Goal: Information Seeking & Learning: Learn about a topic

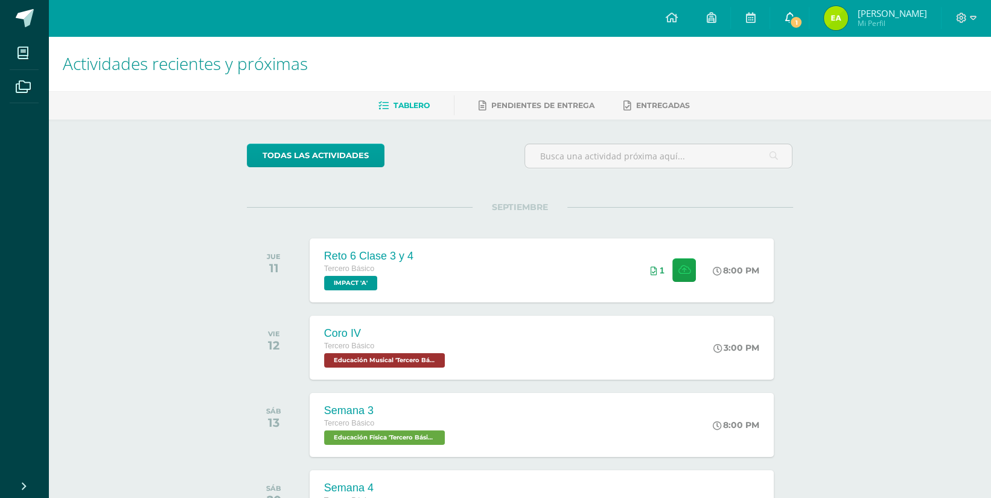
click at [809, 27] on link "1" at bounding box center [789, 18] width 39 height 36
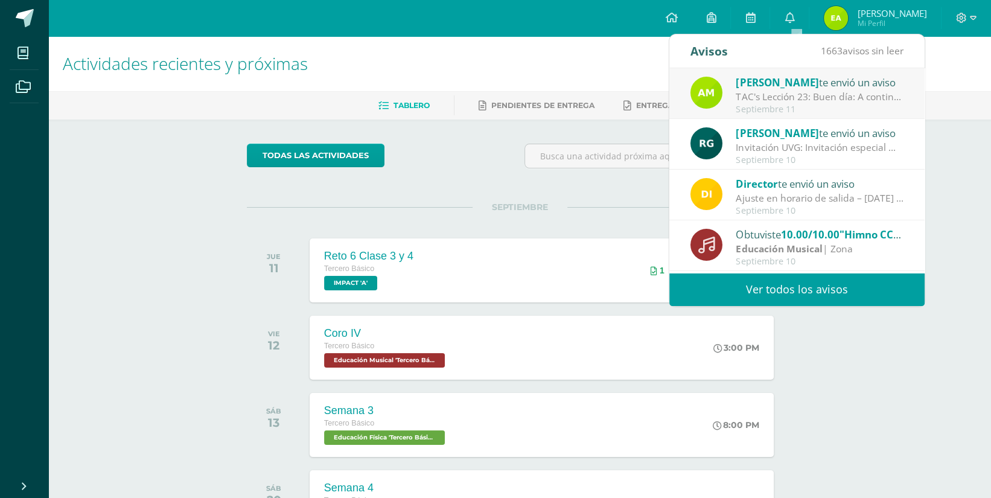
click at [847, 101] on div "TAC's Lección 23: Buen día: A continuación, se presentan las instrucciones para…" at bounding box center [820, 97] width 168 height 14
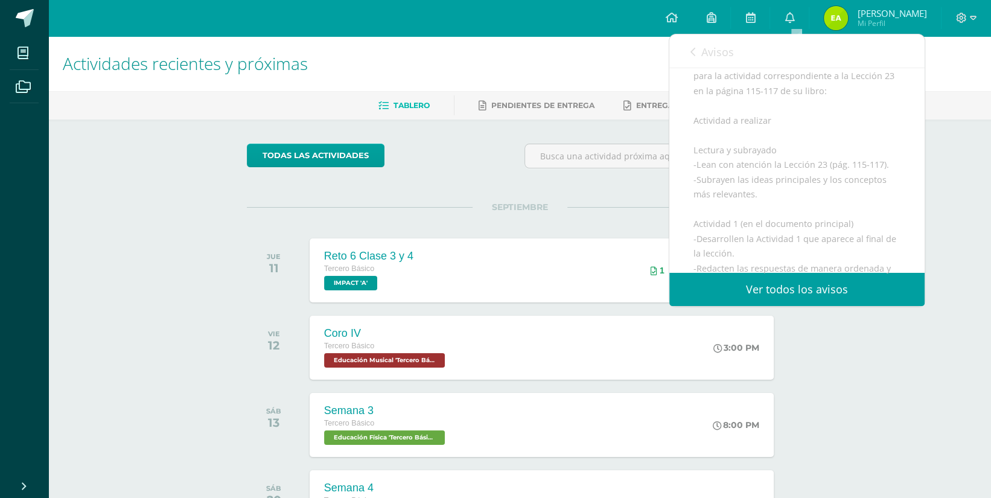
scroll to position [121, 0]
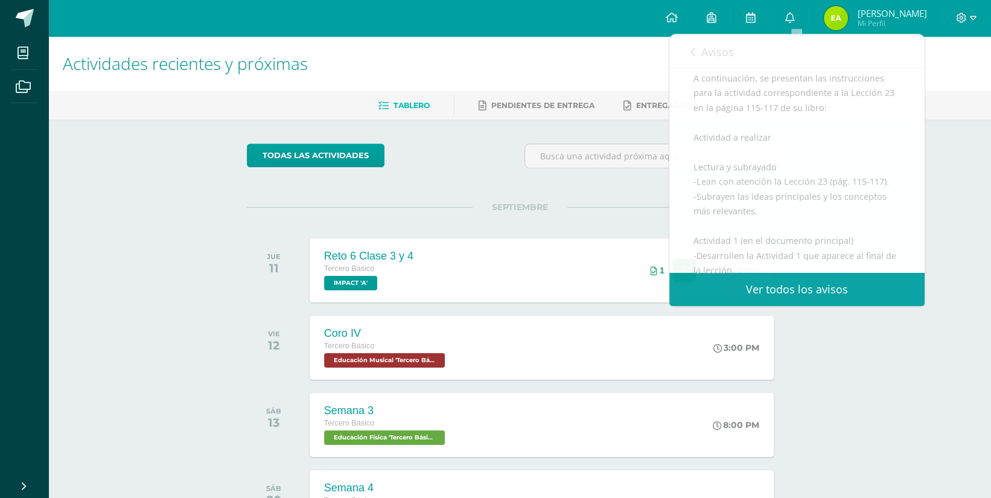
click at [970, 320] on div "Actividades recientes y próximas Tablero Pendientes de entrega Entregadas todas…" at bounding box center [519, 400] width 943 height 729
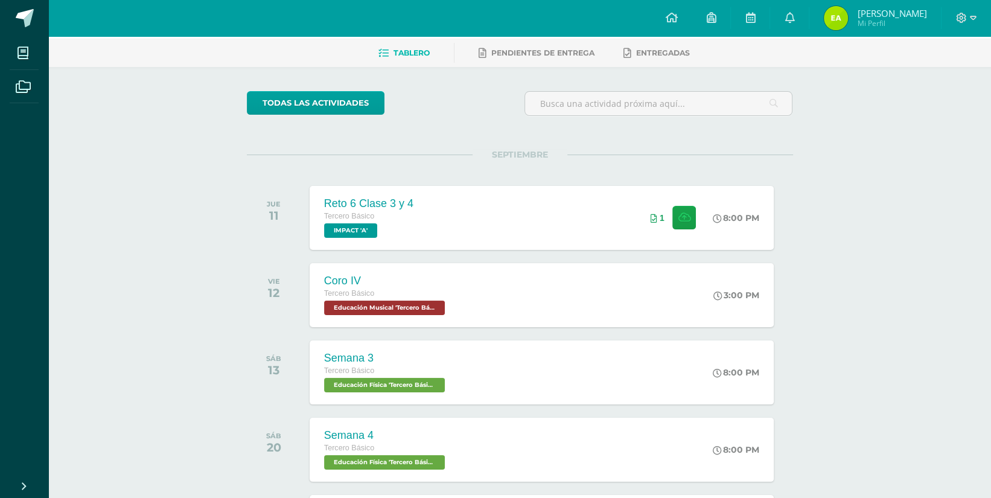
scroll to position [53, 0]
click at [790, 22] on link "0" at bounding box center [789, 18] width 39 height 36
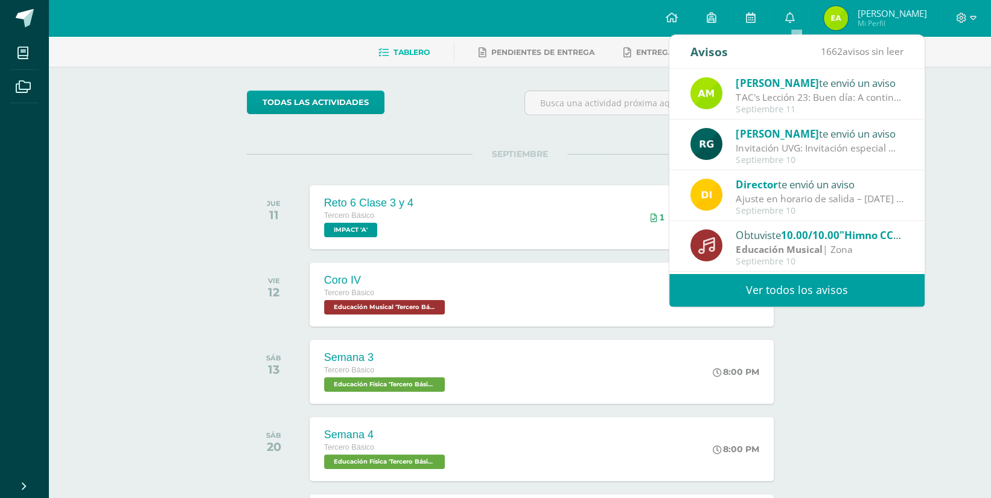
click at [792, 94] on div "TAC's Lección 23: Buen día: A continuación, se presentan las instrucciones para…" at bounding box center [820, 98] width 168 height 14
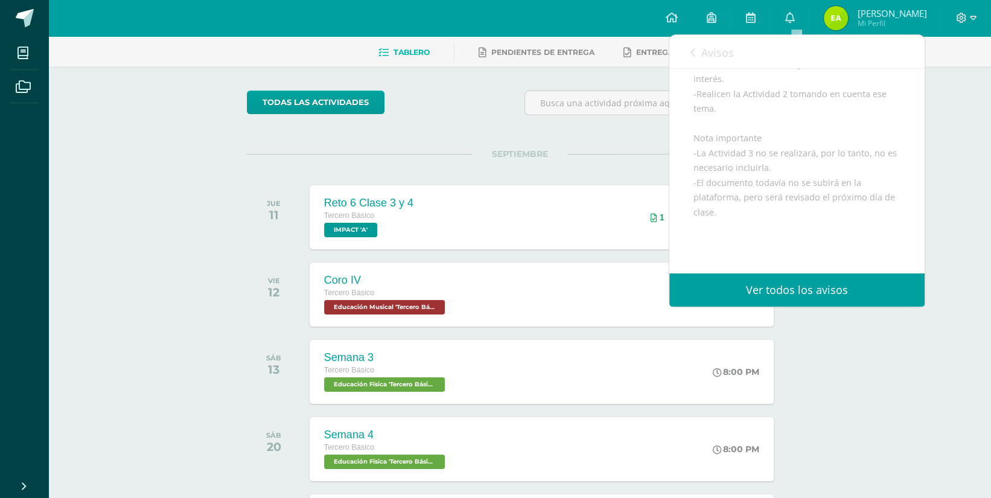
scroll to position [414, 0]
click at [691, 53] on icon at bounding box center [693, 53] width 5 height 10
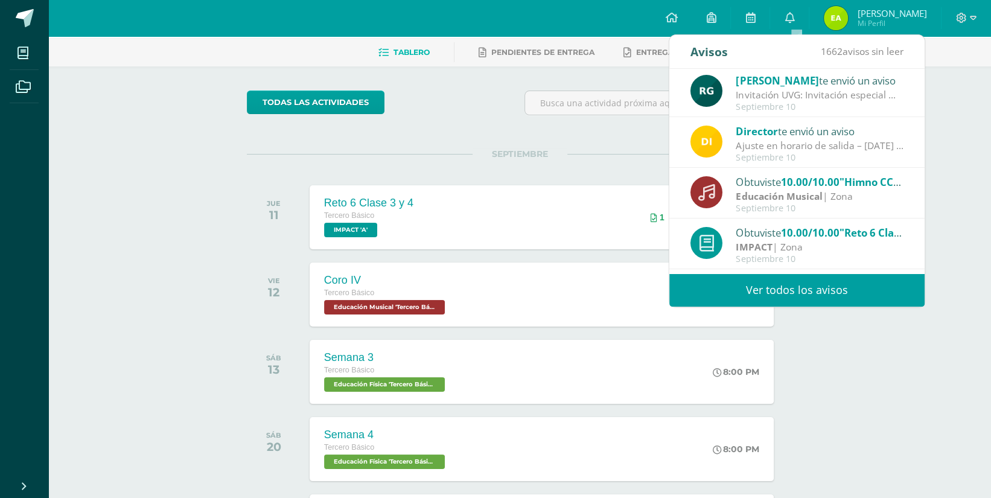
scroll to position [0, 0]
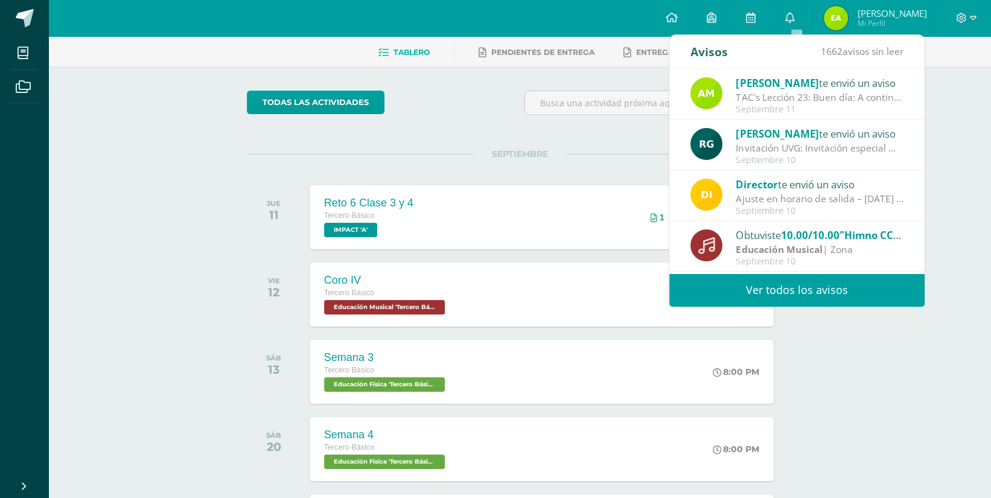
click at [855, 85] on div "[PERSON_NAME] te envió un aviso" at bounding box center [820, 83] width 168 height 16
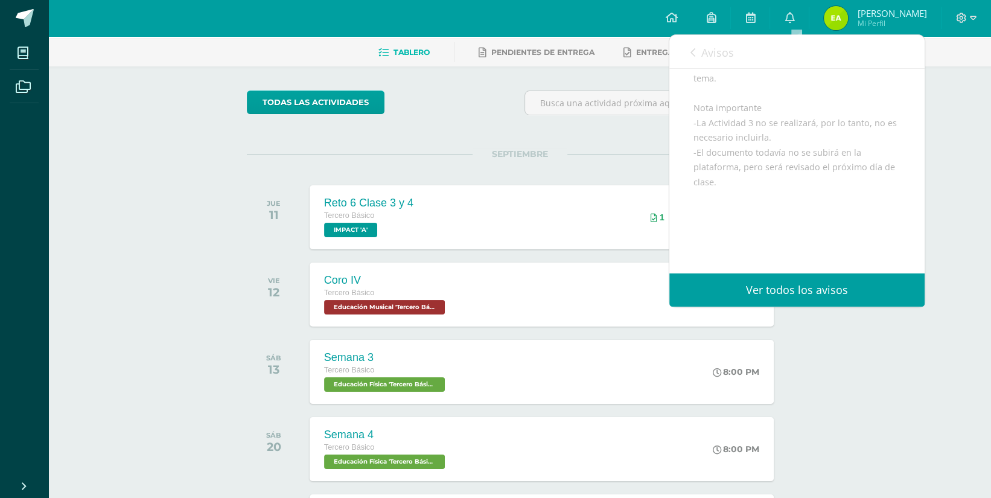
scroll to position [448, 0]
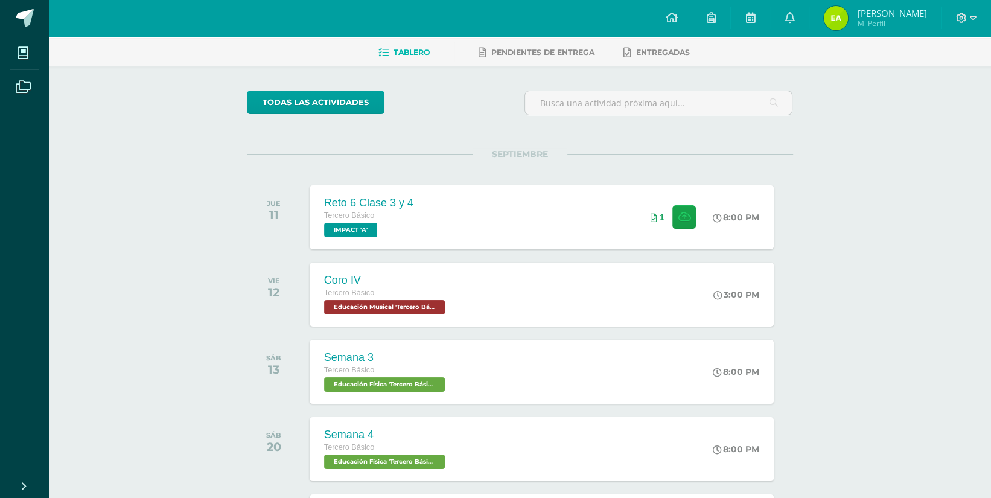
click at [971, 424] on div "Actividades recientes y próximas Tablero Pendientes de entrega Entregadas todas…" at bounding box center [519, 445] width 943 height 925
click at [576, 205] on div "Reto 6 Clase 3 y 4 Tercero Básico IMPACT 'A' 8:00 PM 1 Reto 6 Clase 3 y 4 IMPACT" at bounding box center [541, 217] width 469 height 65
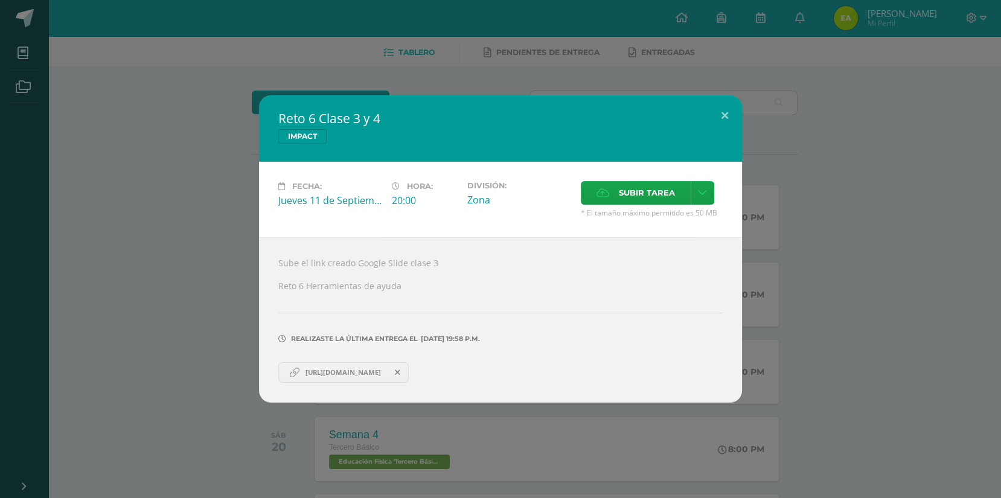
click at [323, 375] on span "[URL][DOMAIN_NAME]" at bounding box center [343, 373] width 88 height 10
click at [717, 100] on button at bounding box center [724, 115] width 34 height 41
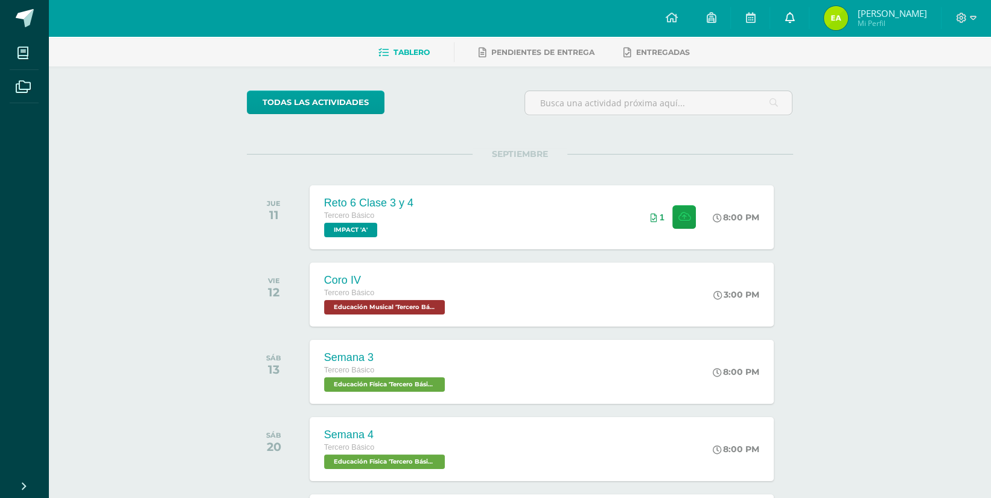
click at [794, 18] on icon at bounding box center [790, 17] width 10 height 11
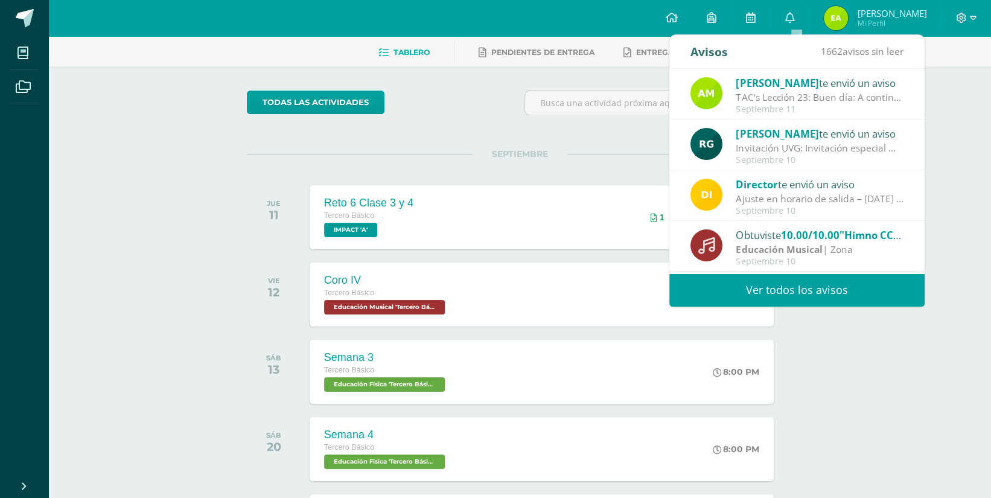
click at [838, 92] on div "TAC's Lección 23: Buen día: A continuación, se presentan las instrucciones para…" at bounding box center [820, 98] width 168 height 14
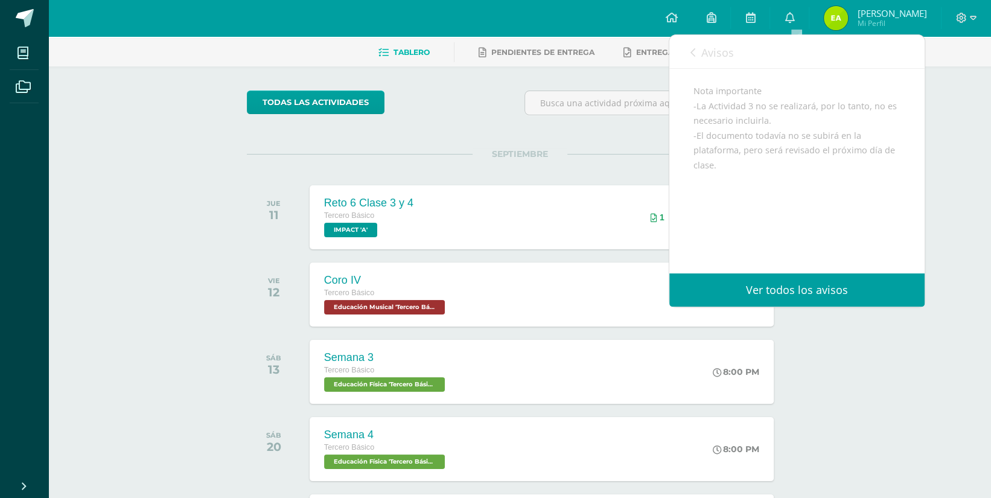
scroll to position [493, 0]
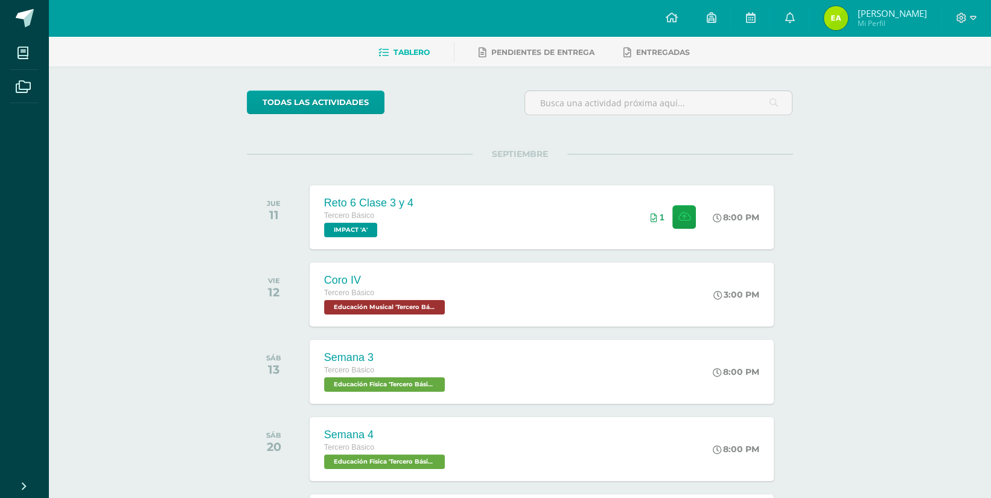
click at [892, 354] on div "Actividades recientes y próximas Tablero Pendientes de entrega Entregadas todas…" at bounding box center [519, 445] width 943 height 925
click at [552, 200] on div "Reto 6 Clase 3 y 4 Tercero Básico IMPACT 'A' 8:00 PM 1 Reto 6 Clase 3 y 4 IMPACT" at bounding box center [541, 217] width 469 height 65
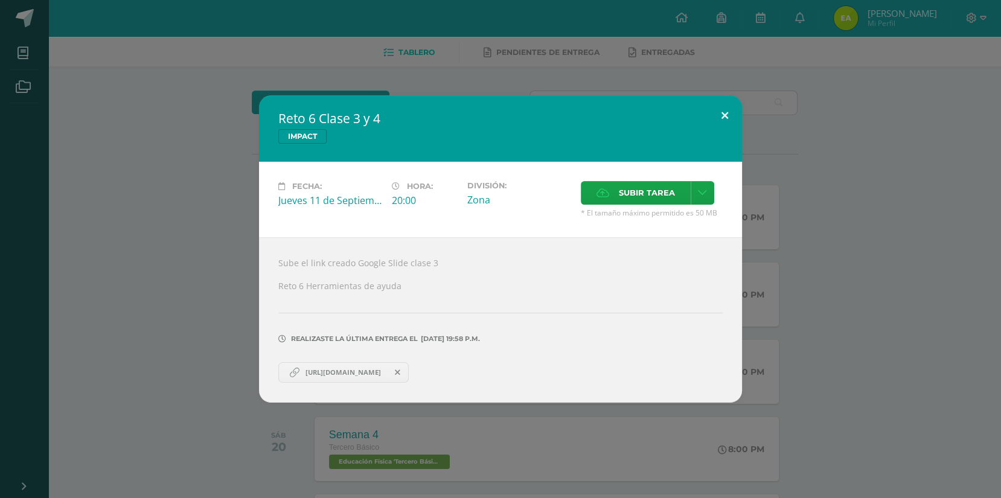
click at [733, 108] on button at bounding box center [724, 115] width 34 height 41
